Goal: Check status

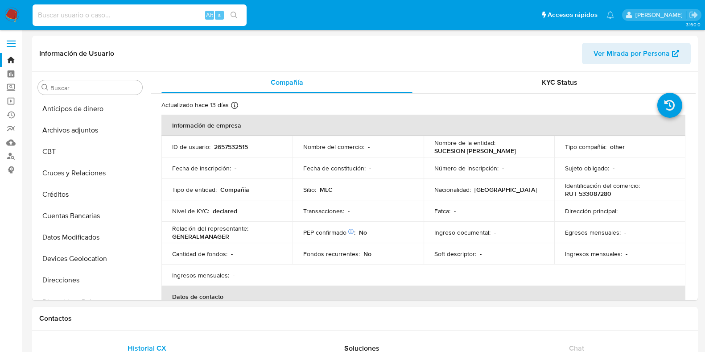
select select "10"
click at [111, 17] on input at bounding box center [140, 15] width 214 height 12
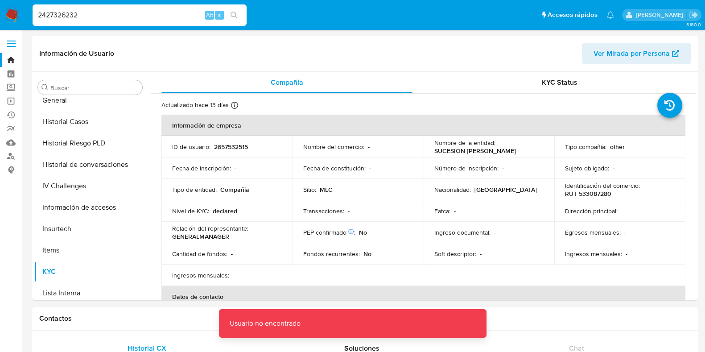
click at [132, 14] on input "2427326232" at bounding box center [140, 15] width 214 height 12
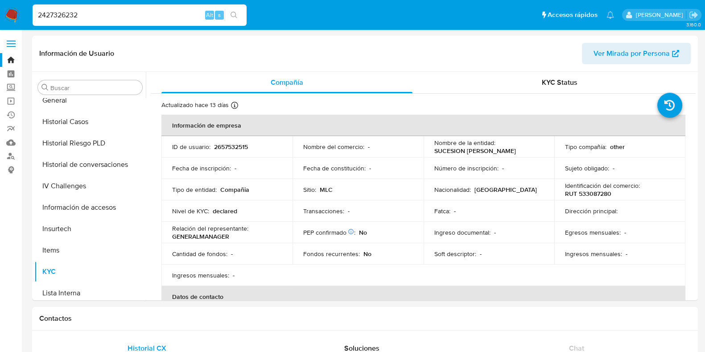
click at [42, 17] on input "2427326232" at bounding box center [140, 15] width 214 height 12
type input "2427326232"
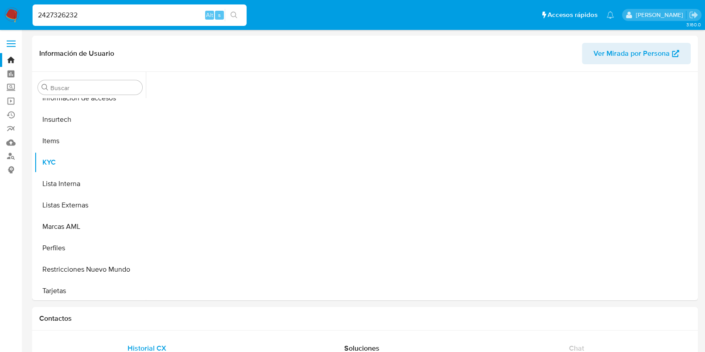
scroll to position [376, 0]
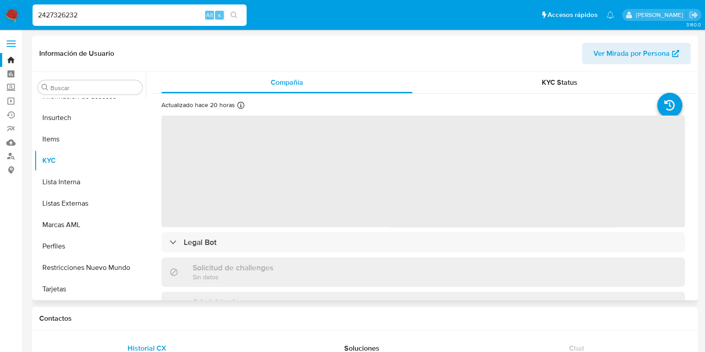
select select "10"
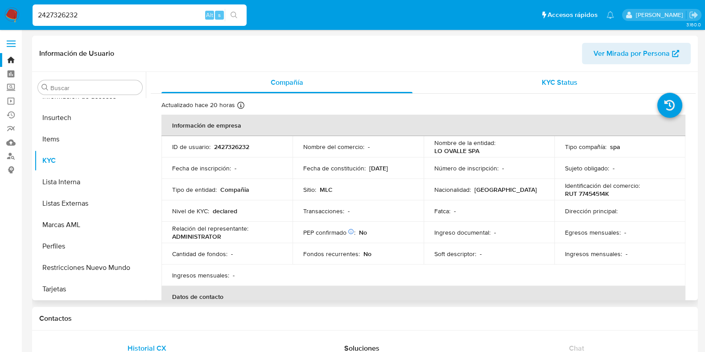
click at [551, 87] on span "KYC Status" at bounding box center [560, 82] width 36 height 10
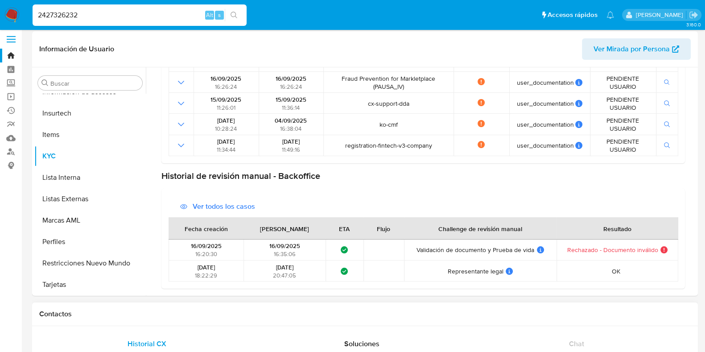
scroll to position [0, 0]
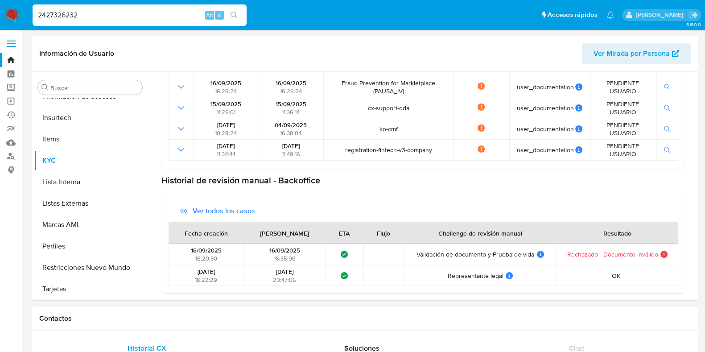
drag, startPoint x: 94, startPoint y: 13, endPoint x: 0, endPoint y: 12, distance: 94.1
click at [0, 19] on nav "Pausado Ver notificaciones 2427326232 Alt s Accesos rápidos Presiona las siguie…" at bounding box center [352, 15] width 705 height 30
paste input "500243139"
type input "2500243139"
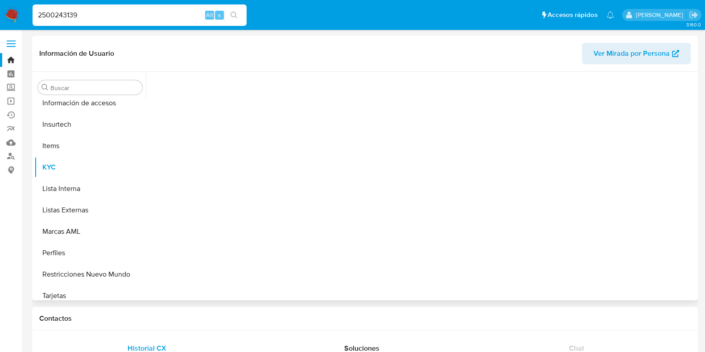
scroll to position [376, 0]
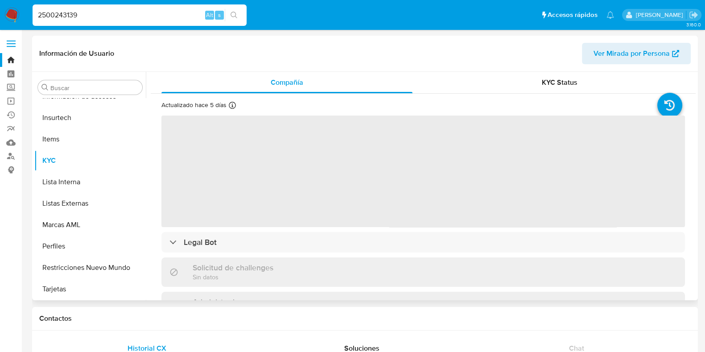
select select "10"
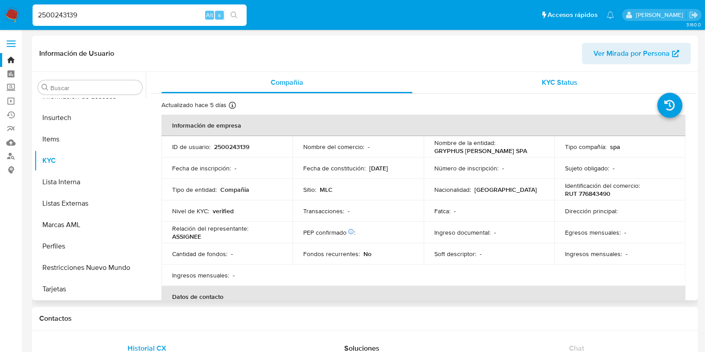
click at [576, 83] on div "KYC Status" at bounding box center [559, 82] width 251 height 21
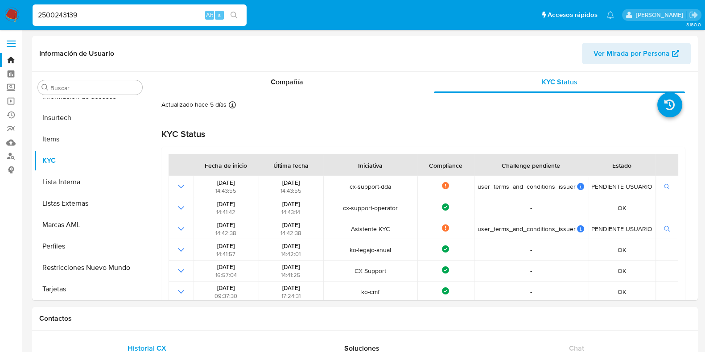
scroll to position [0, 0]
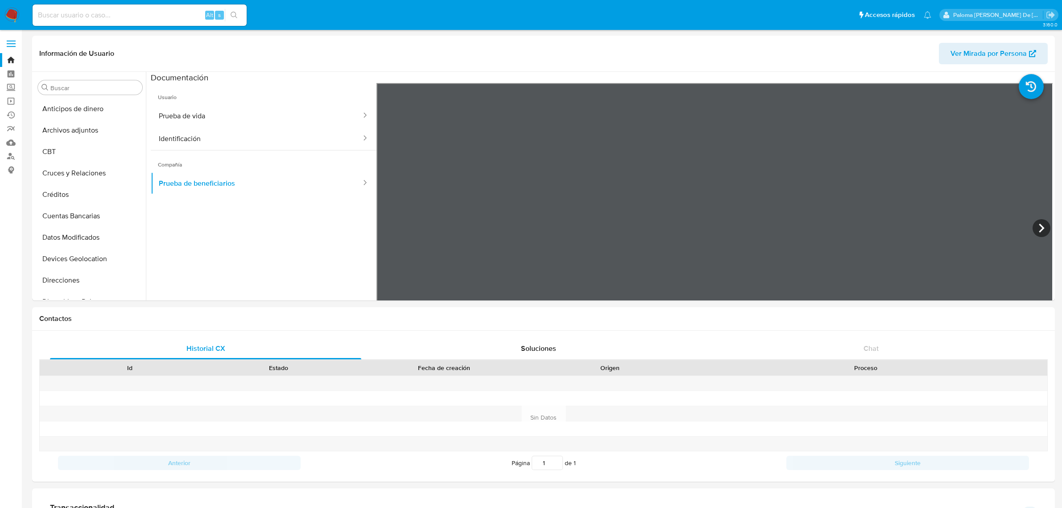
select select "10"
